Goal: Navigation & Orientation: Find specific page/section

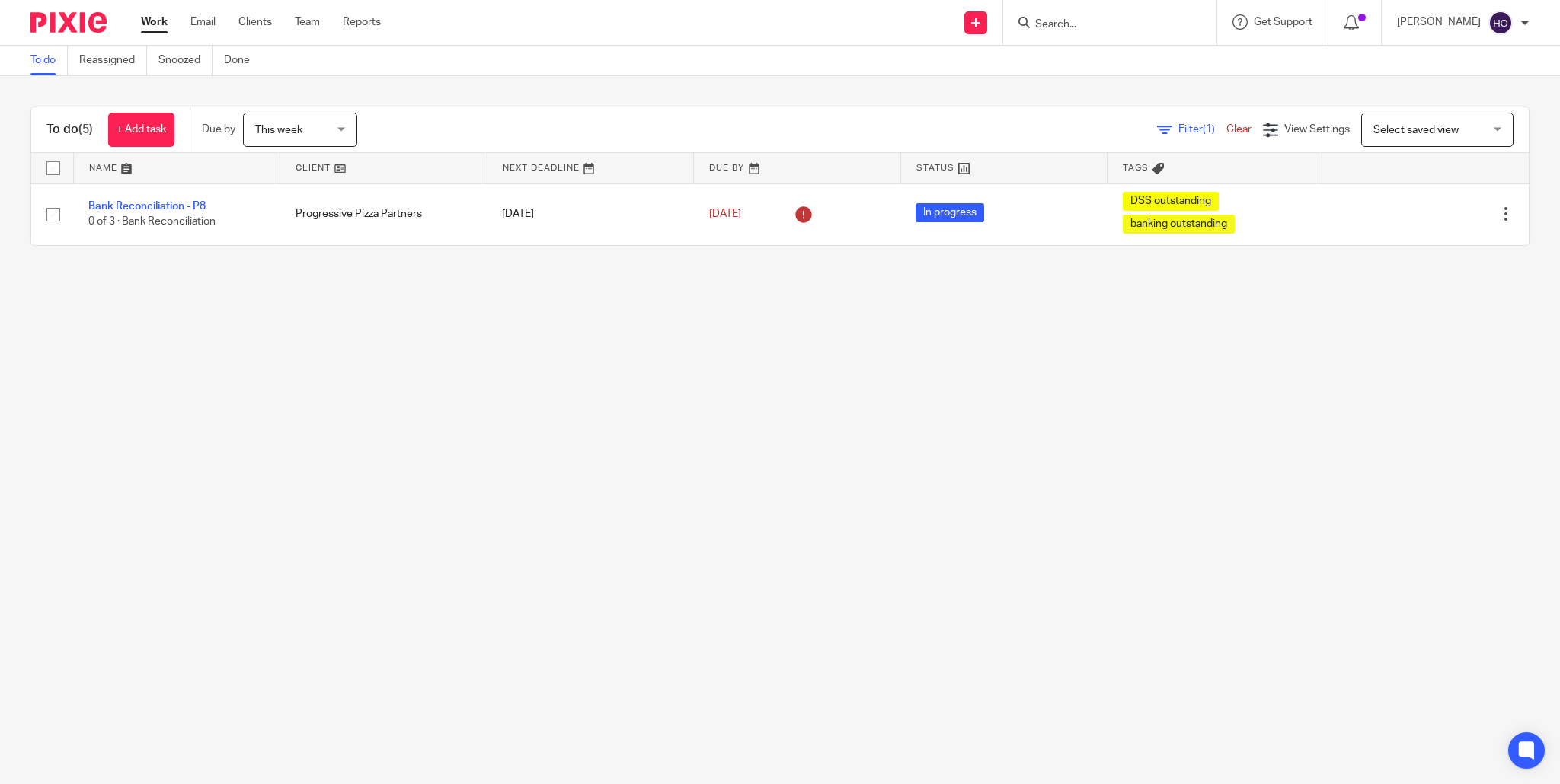
click at [148, 22] on link "Work" at bounding box center [154, 22] width 27 height 15
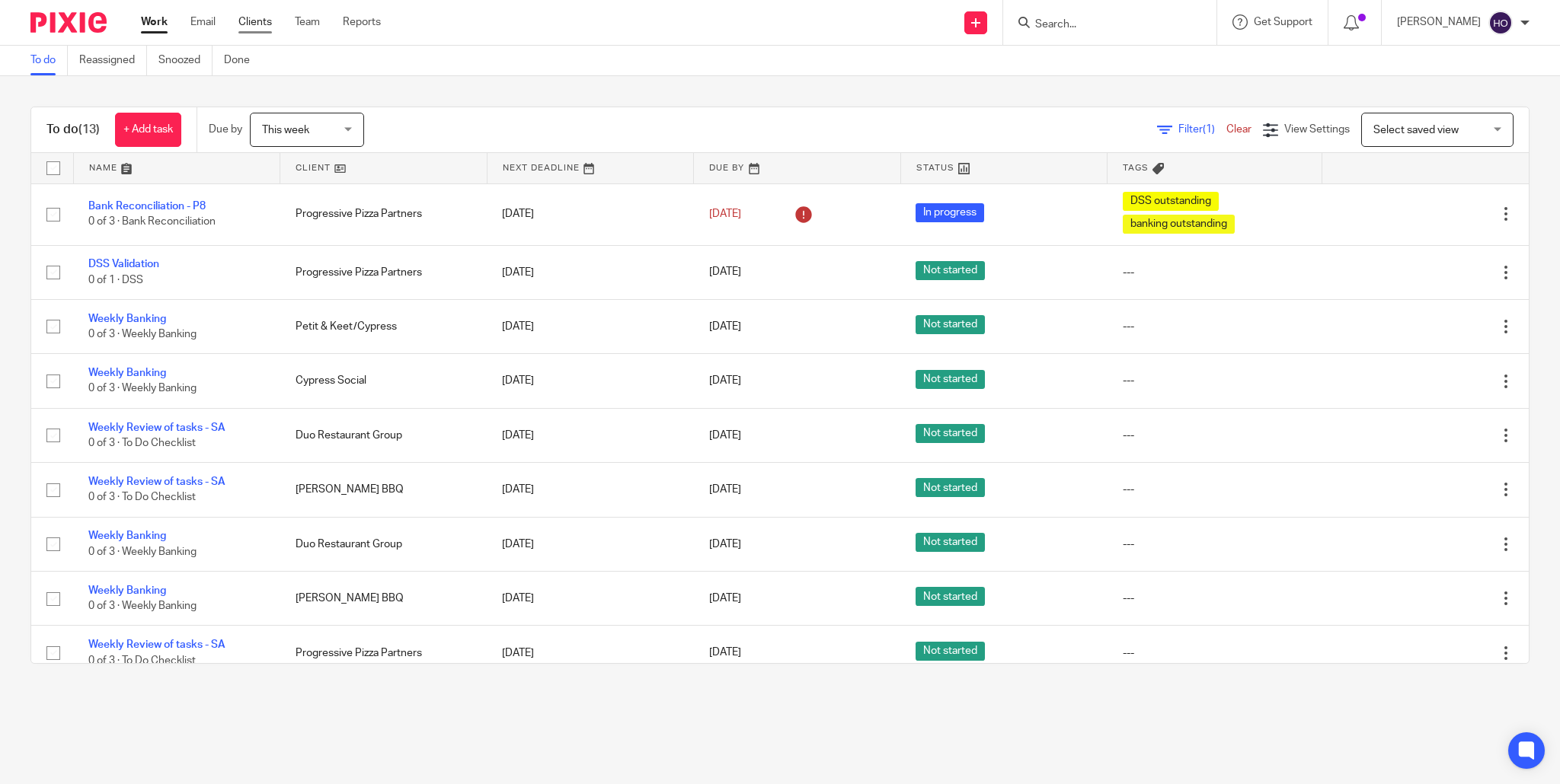
click at [261, 21] on link "Clients" at bounding box center [255, 22] width 34 height 15
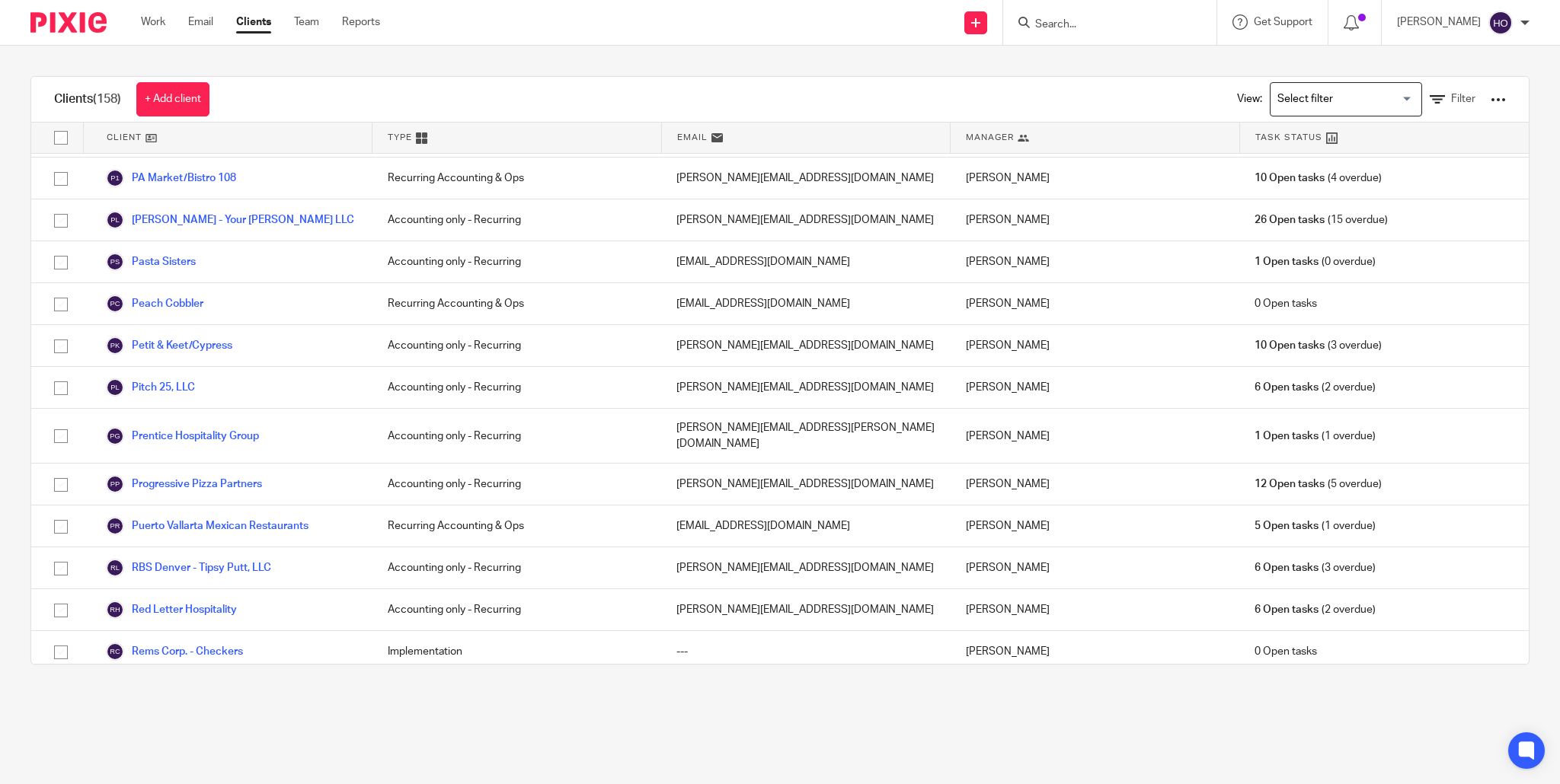
scroll to position [3067, 0]
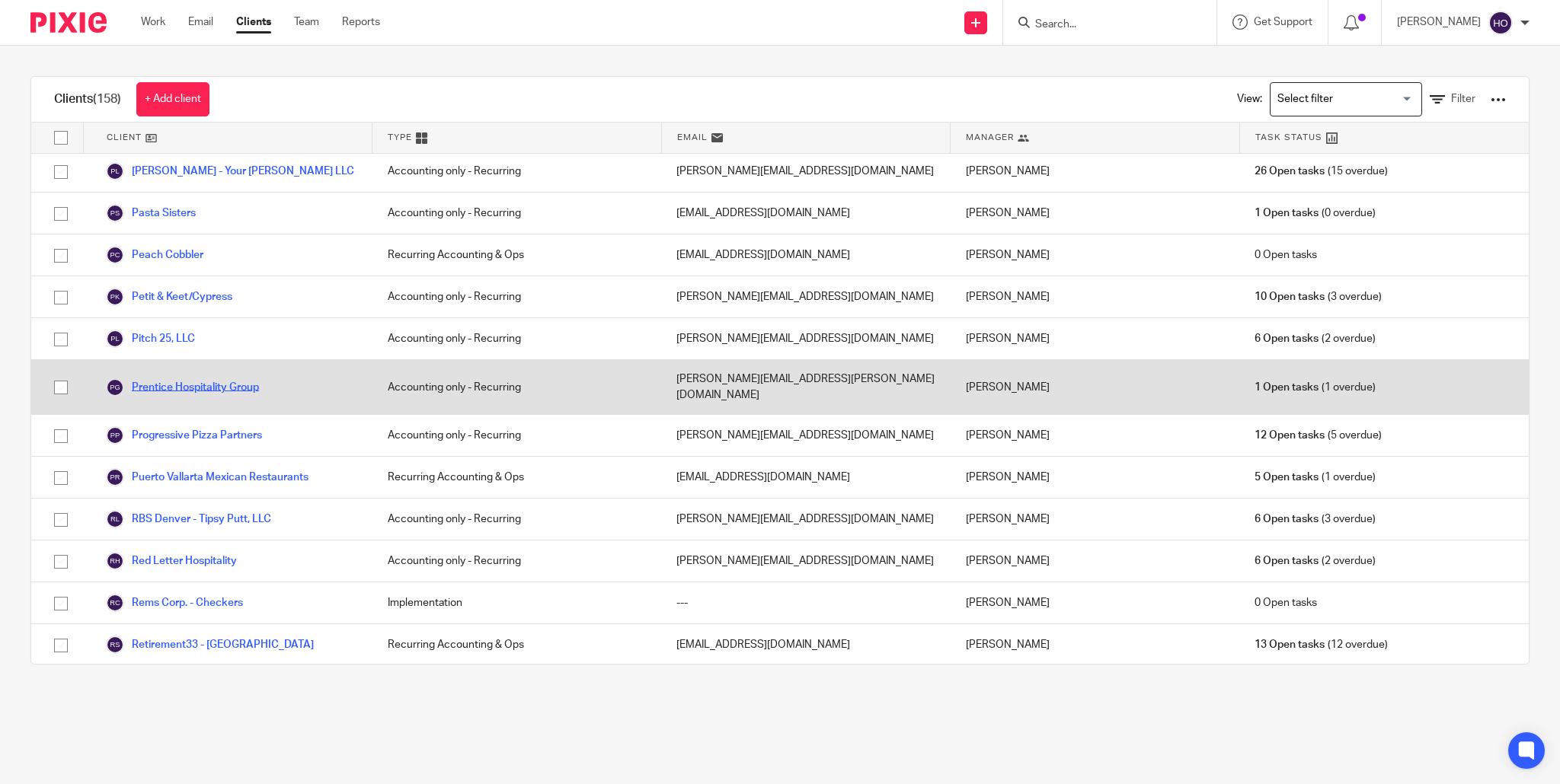
click at [236, 378] on link "Prentice Hospitality Group" at bounding box center [182, 387] width 153 height 19
